Goal: Task Accomplishment & Management: Use online tool/utility

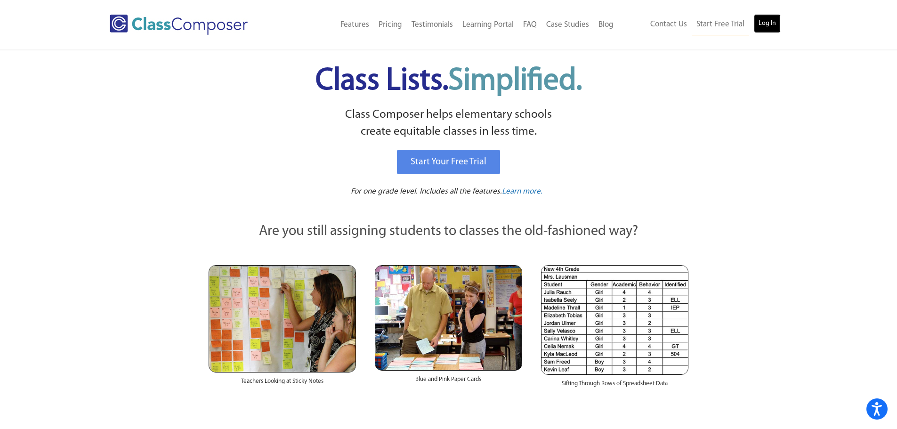
click at [766, 27] on link "Log In" at bounding box center [767, 23] width 27 height 19
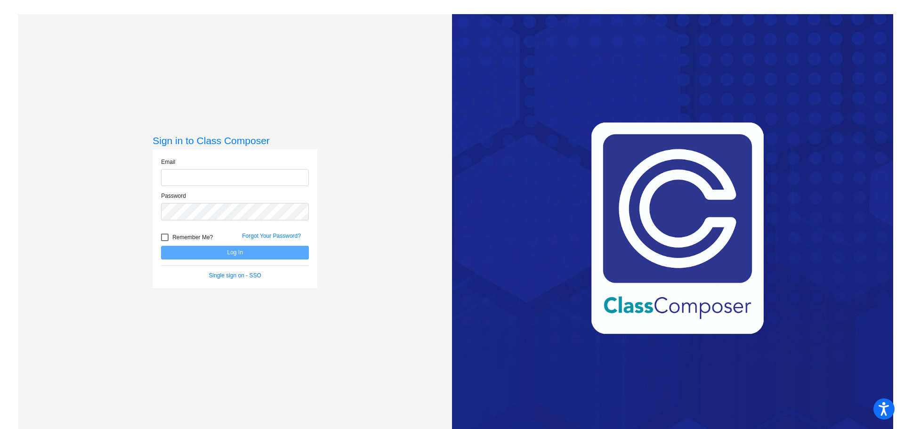
type input "mverstraete@cvs.k12.mi.us"
click at [205, 252] on button "Log In" at bounding box center [235, 253] width 148 height 14
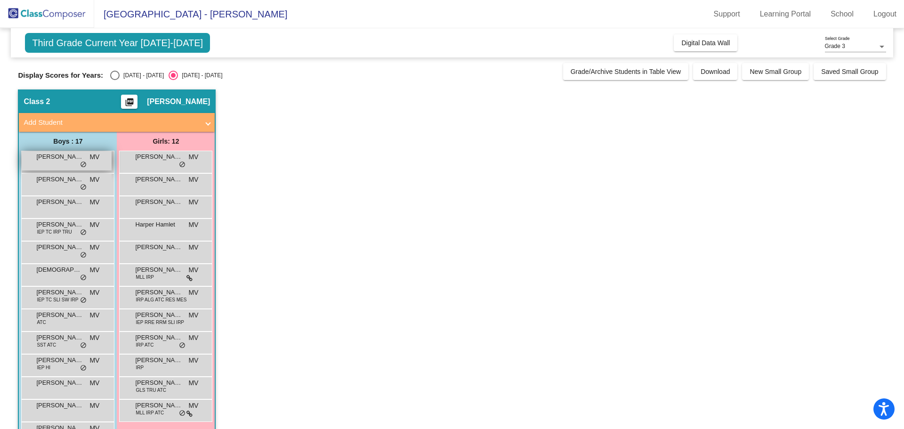
click at [44, 159] on span "Adam Pauls" at bounding box center [59, 156] width 47 height 9
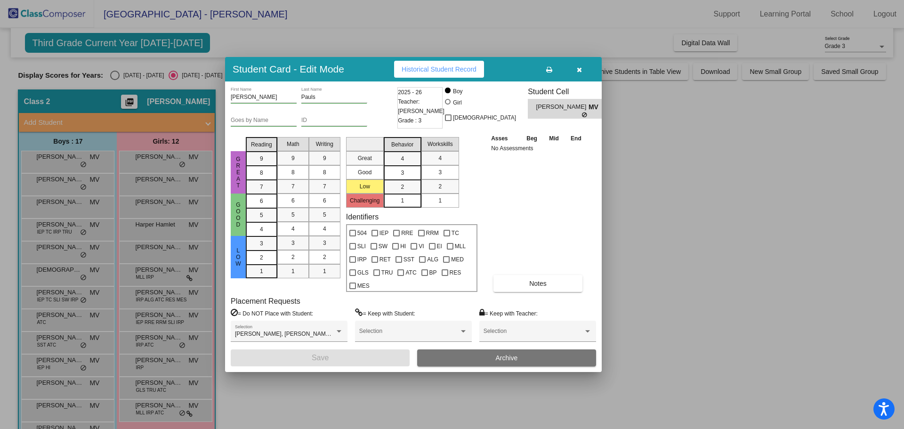
click at [718, 294] on div at bounding box center [452, 214] width 904 height 429
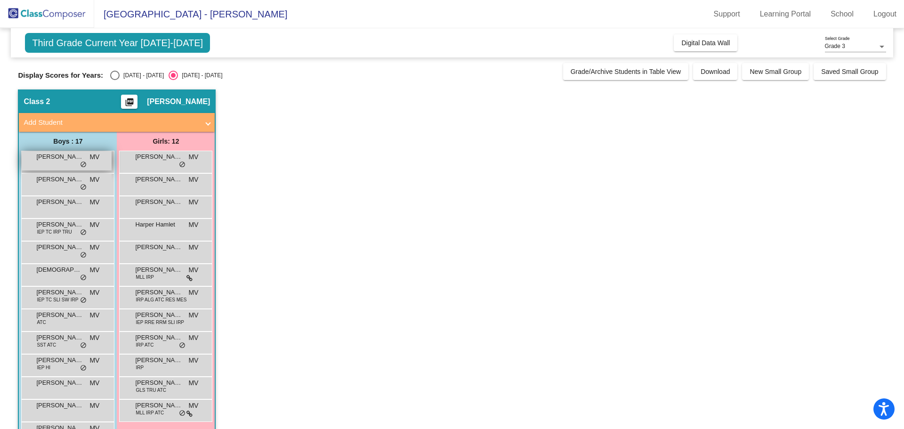
click at [101, 161] on div "Adam Pauls MV lock do_not_disturb_alt" at bounding box center [67, 160] width 90 height 19
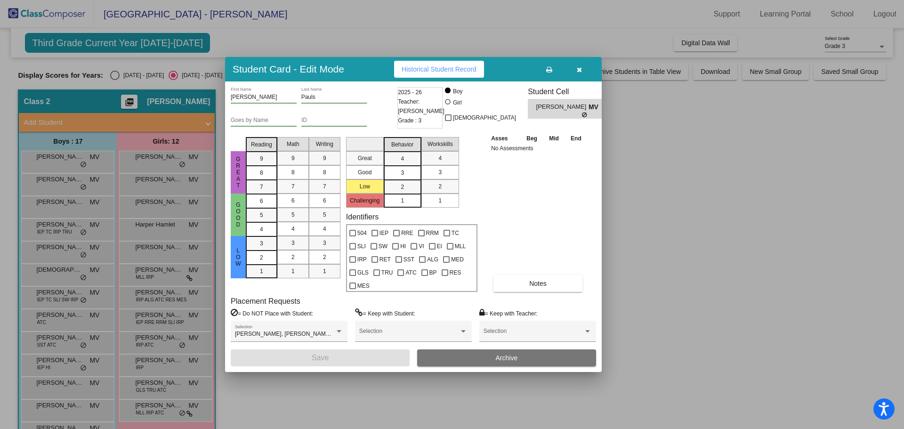
click at [582, 68] on button "button" at bounding box center [579, 69] width 30 height 17
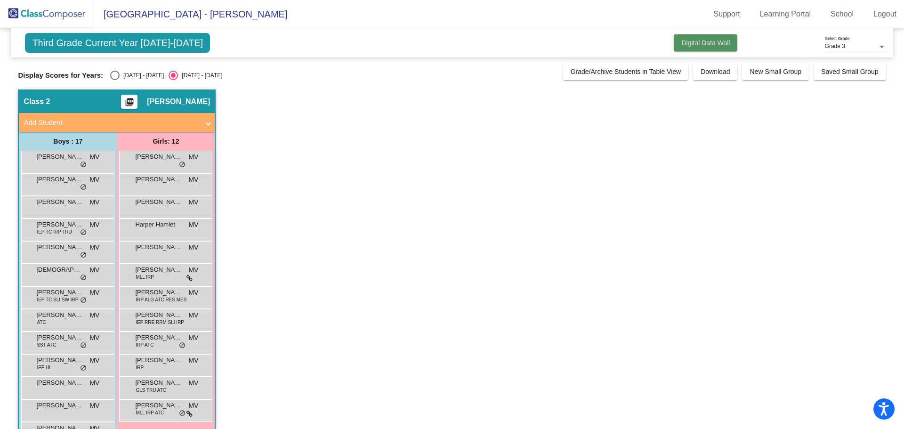
click at [689, 47] on span "Digital Data Wall" at bounding box center [705, 43] width 49 height 8
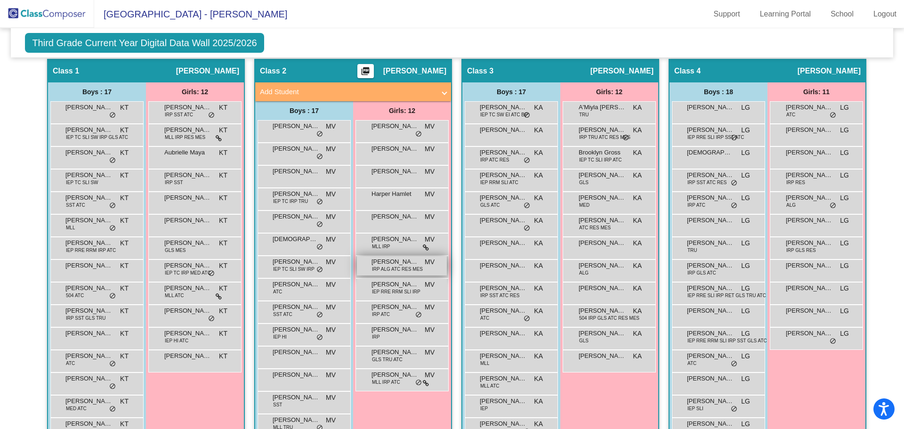
scroll to position [230, 0]
